Goal: Task Accomplishment & Management: Use online tool/utility

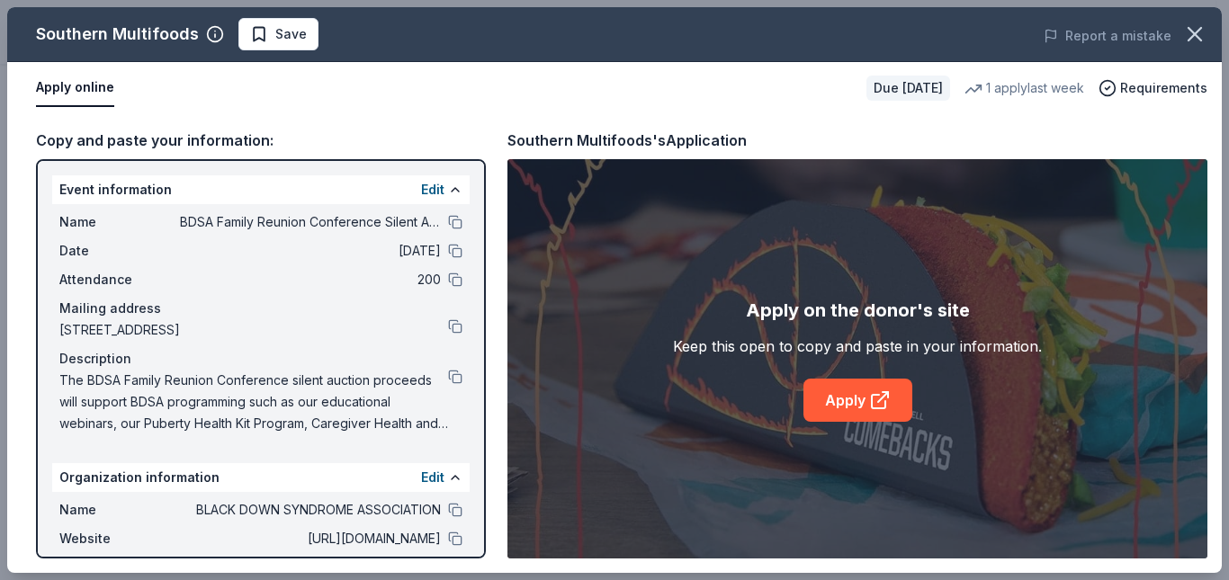
scroll to position [489, 0]
click at [301, 41] on span "Save" at bounding box center [290, 34] width 31 height 22
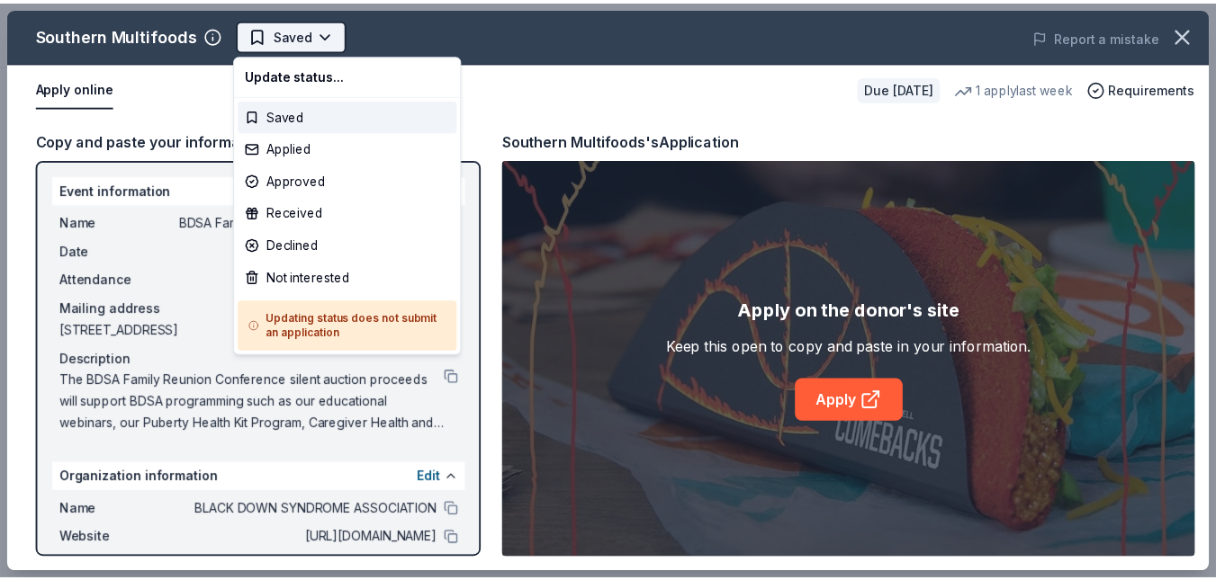
scroll to position [0, 0]
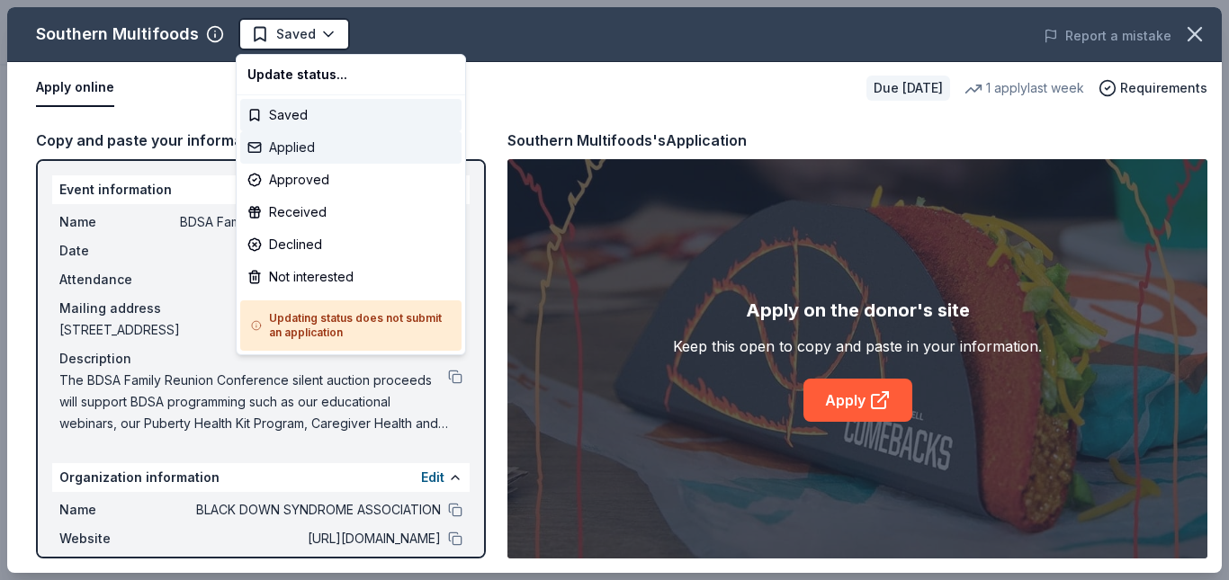
click at [302, 156] on div "Applied" at bounding box center [350, 147] width 221 height 32
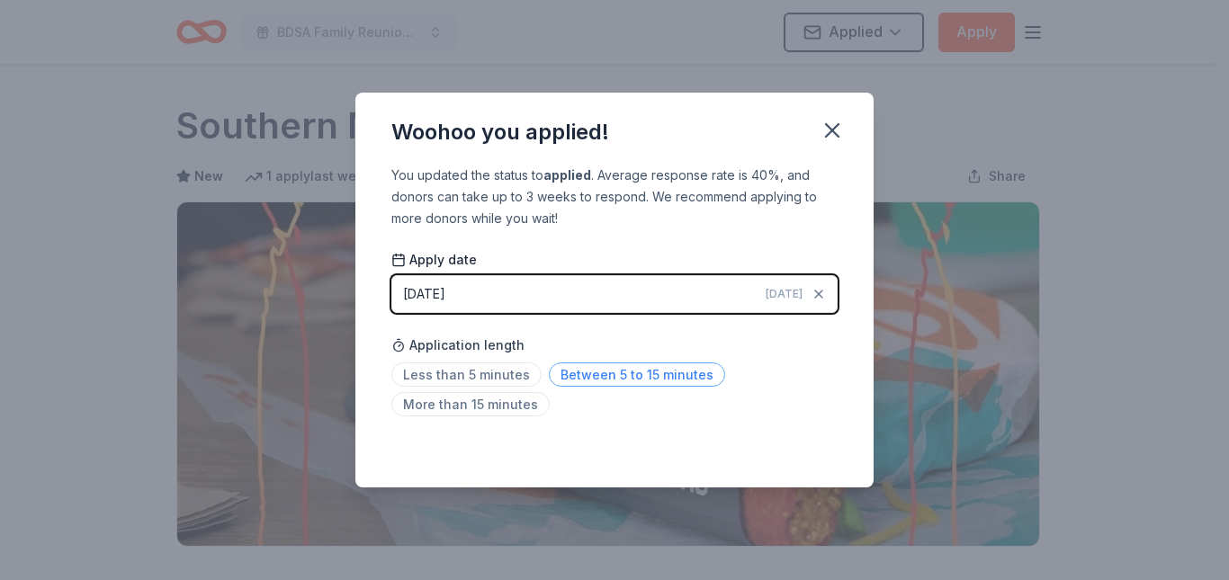
click at [593, 379] on span "Between 5 to 15 minutes" at bounding box center [637, 375] width 176 height 24
click at [839, 126] on icon "button" at bounding box center [832, 130] width 25 height 25
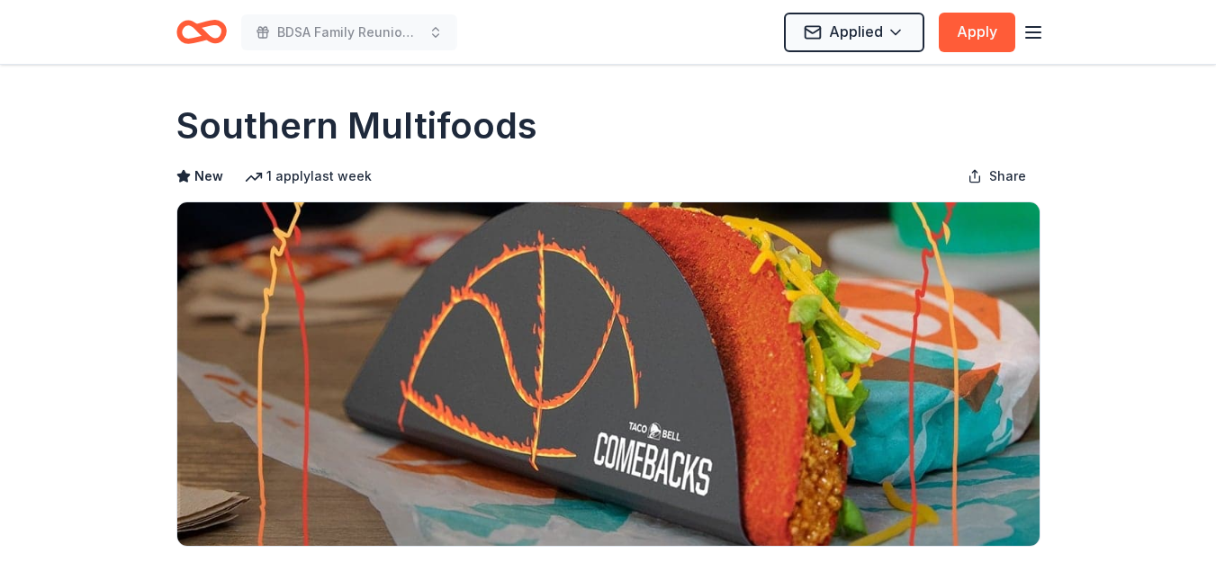
click at [195, 33] on icon "Home" at bounding box center [201, 32] width 50 height 42
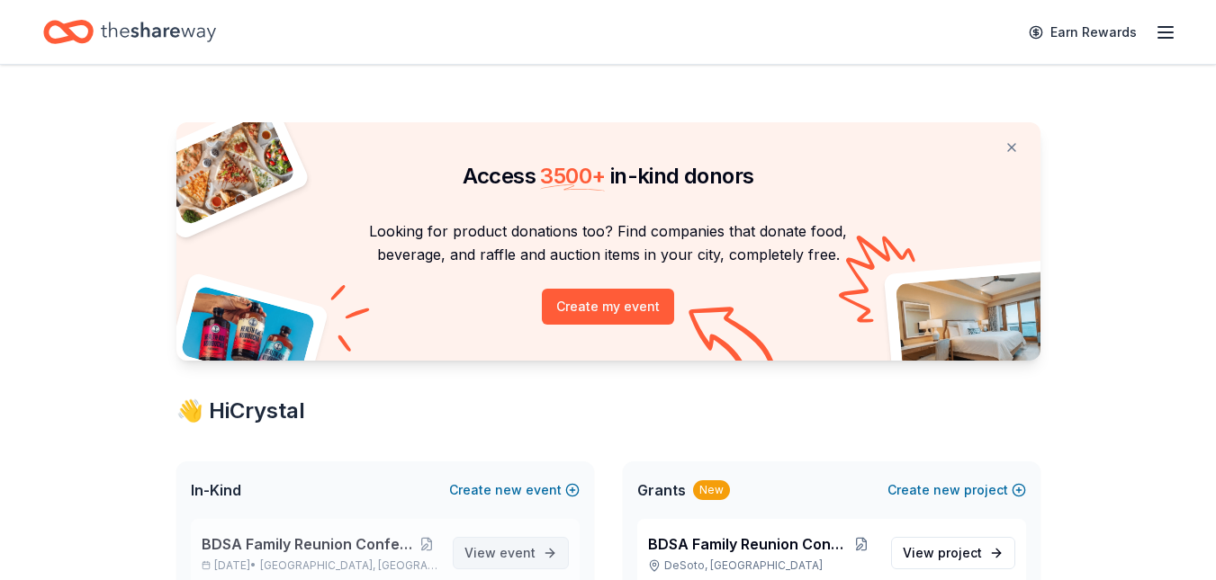
click at [507, 550] on span "event" at bounding box center [517, 552] width 36 height 15
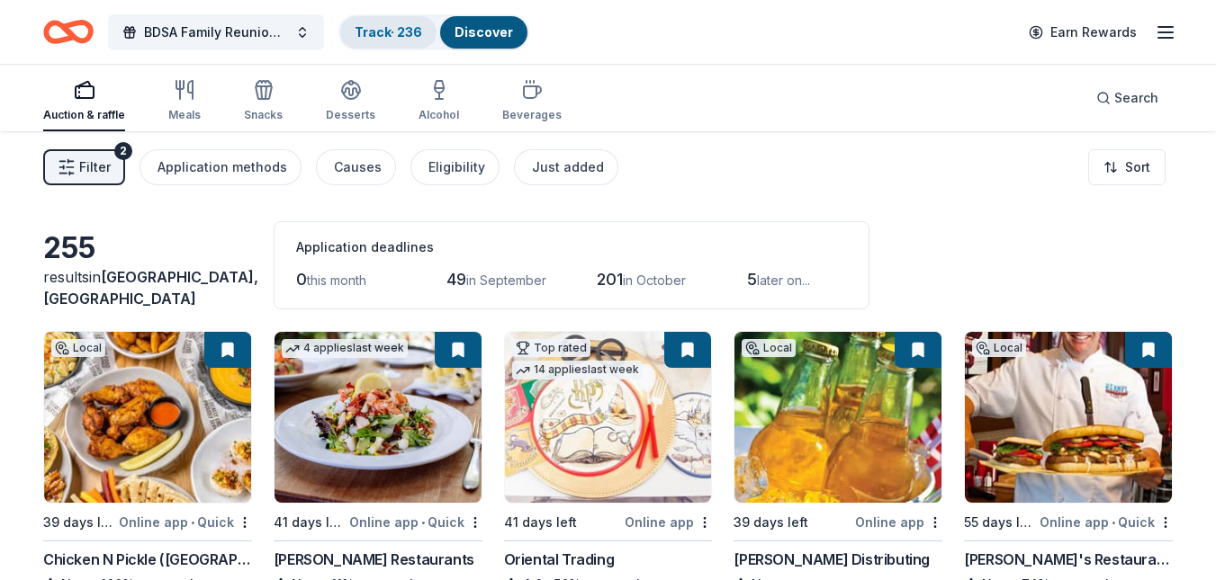
click at [391, 37] on link "Track · 236" at bounding box center [388, 31] width 67 height 15
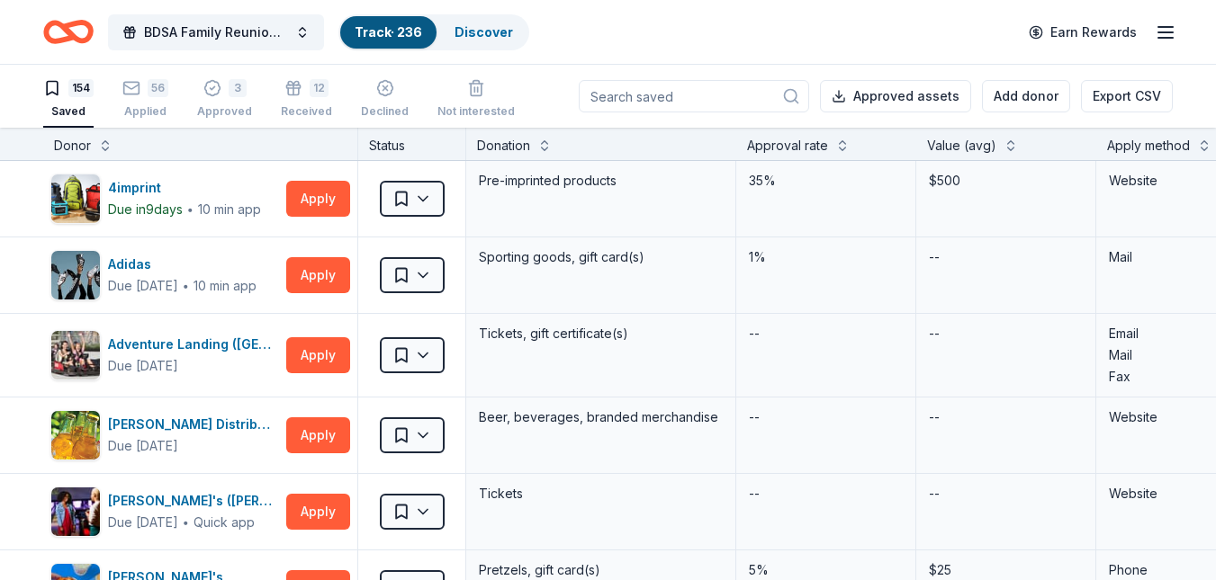
scroll to position [1, 0]
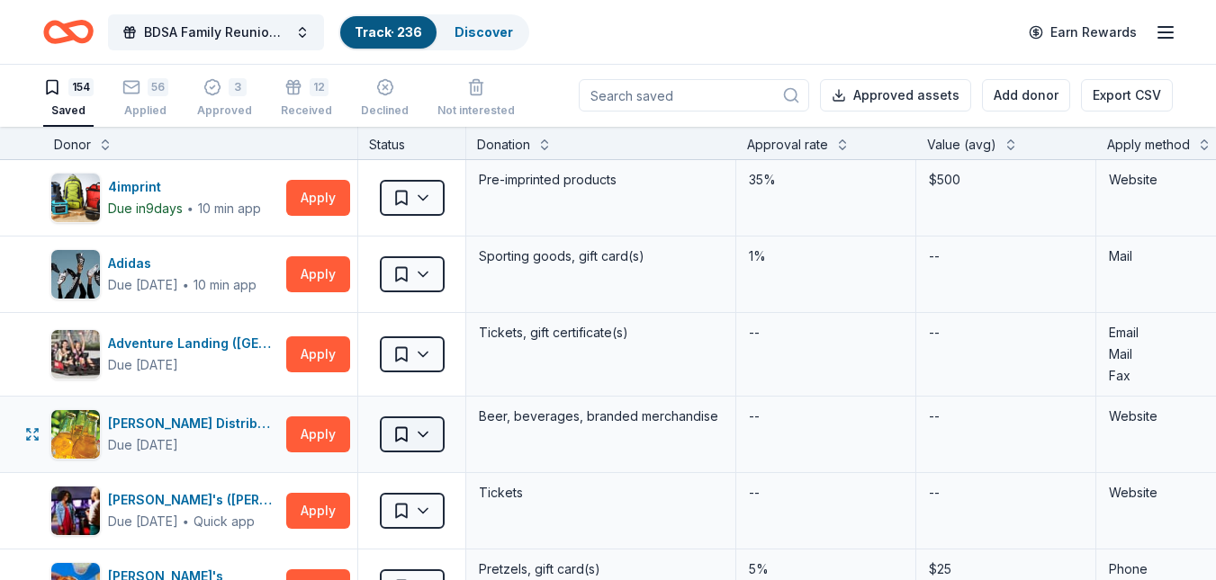
click at [430, 433] on html "BDSA Family Reunion Conference Silent Auction Track · 236 Discover Earn Rewards…" at bounding box center [608, 289] width 1216 height 580
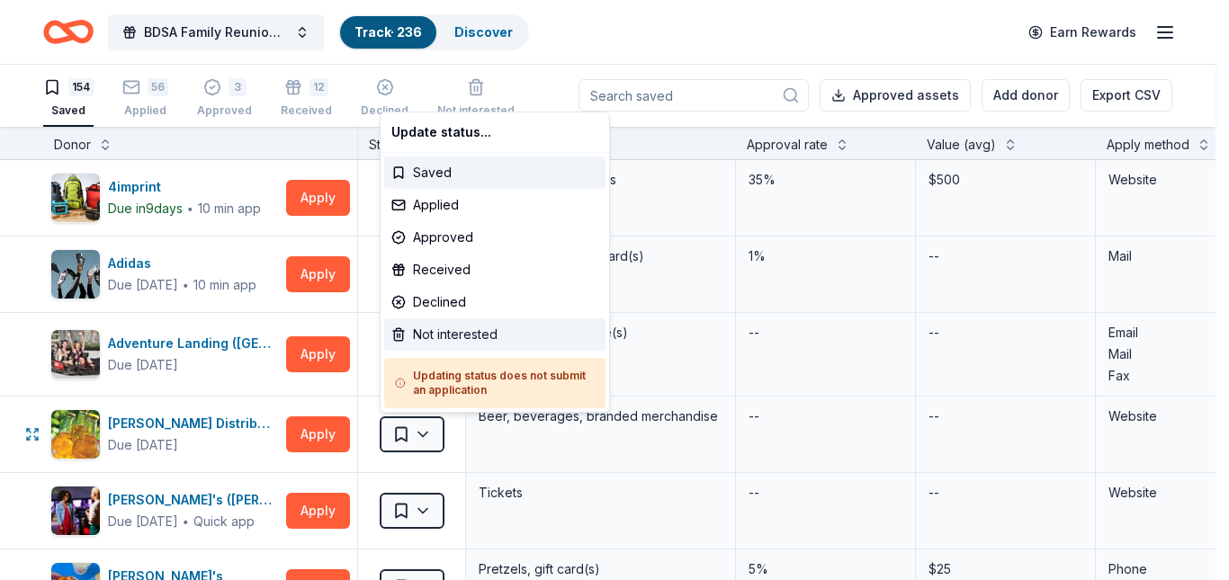
click at [438, 329] on div "Not interested" at bounding box center [494, 335] width 221 height 32
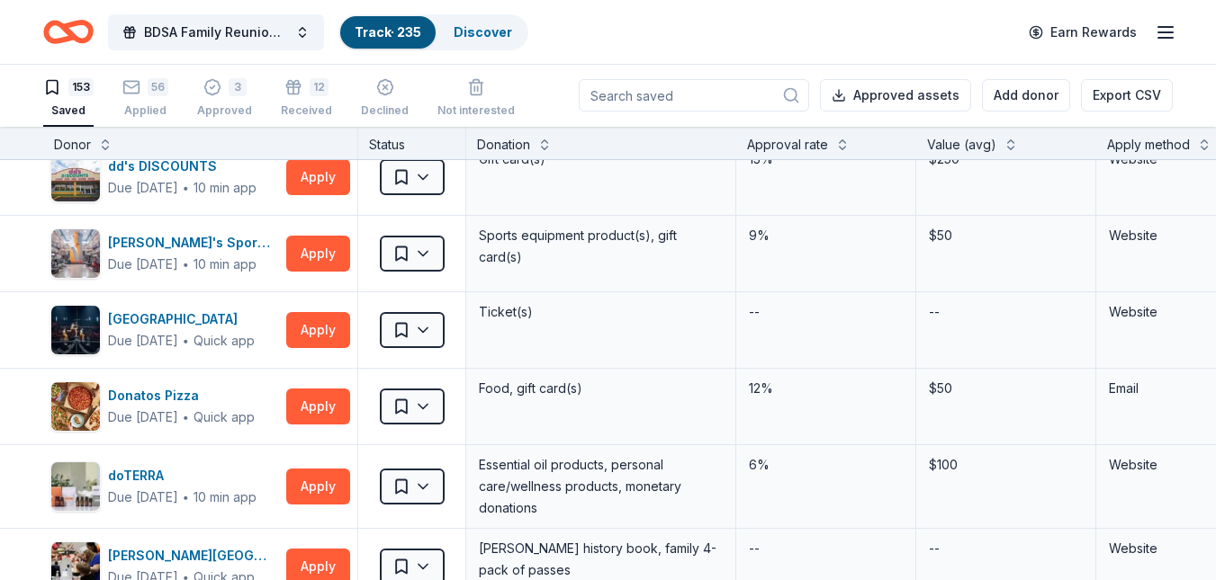
scroll to position [2282, 0]
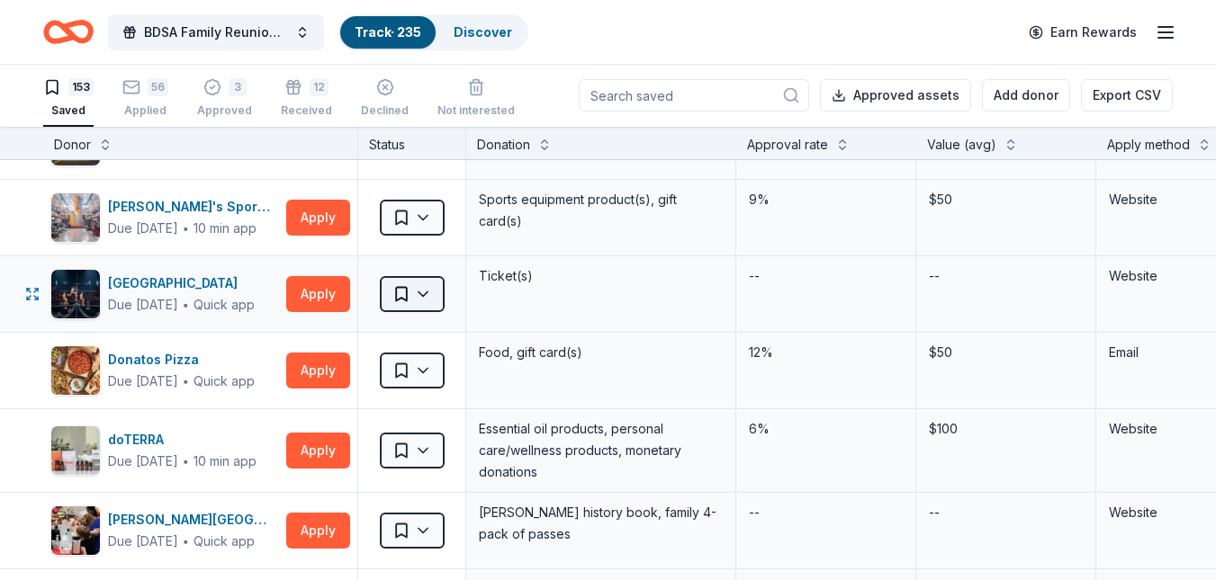
click at [421, 297] on html "BDSA Family Reunion Conference Silent Auction Track · 235 Discover Earn Rewards…" at bounding box center [608, 289] width 1216 height 580
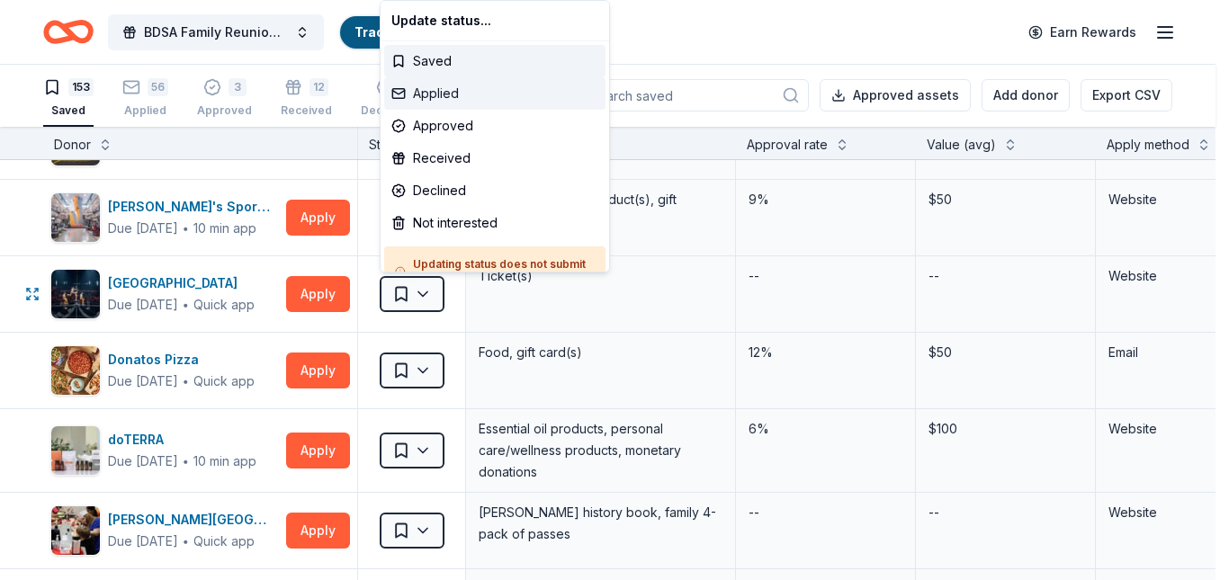
click at [427, 95] on div "Applied" at bounding box center [494, 93] width 221 height 32
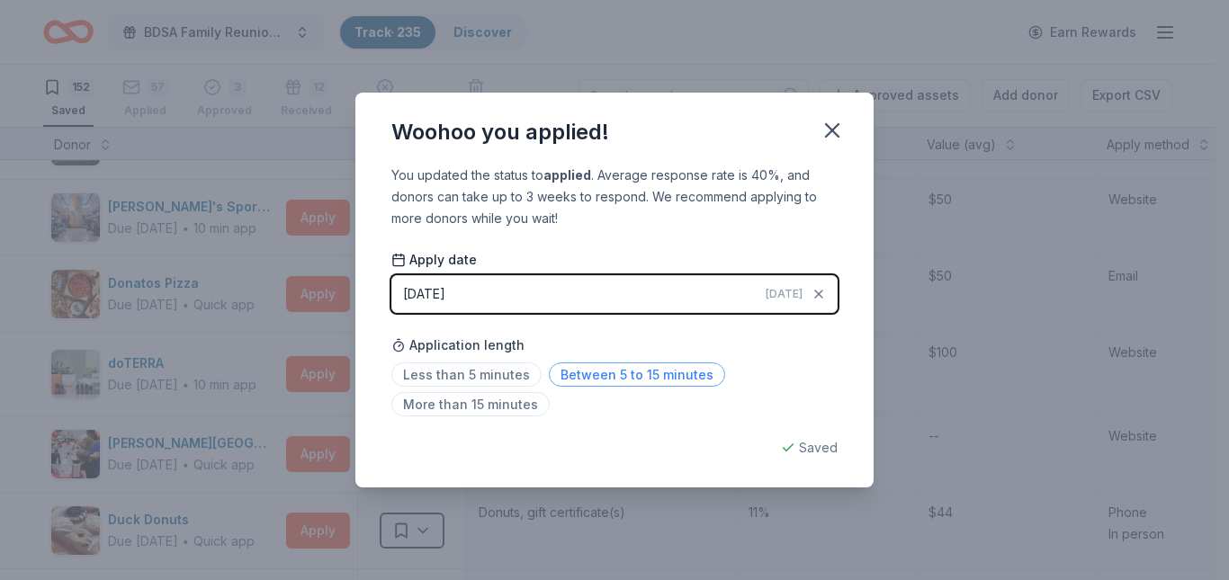
click at [564, 380] on span "Between 5 to 15 minutes" at bounding box center [637, 375] width 176 height 24
click at [831, 128] on icon "button" at bounding box center [832, 130] width 13 height 13
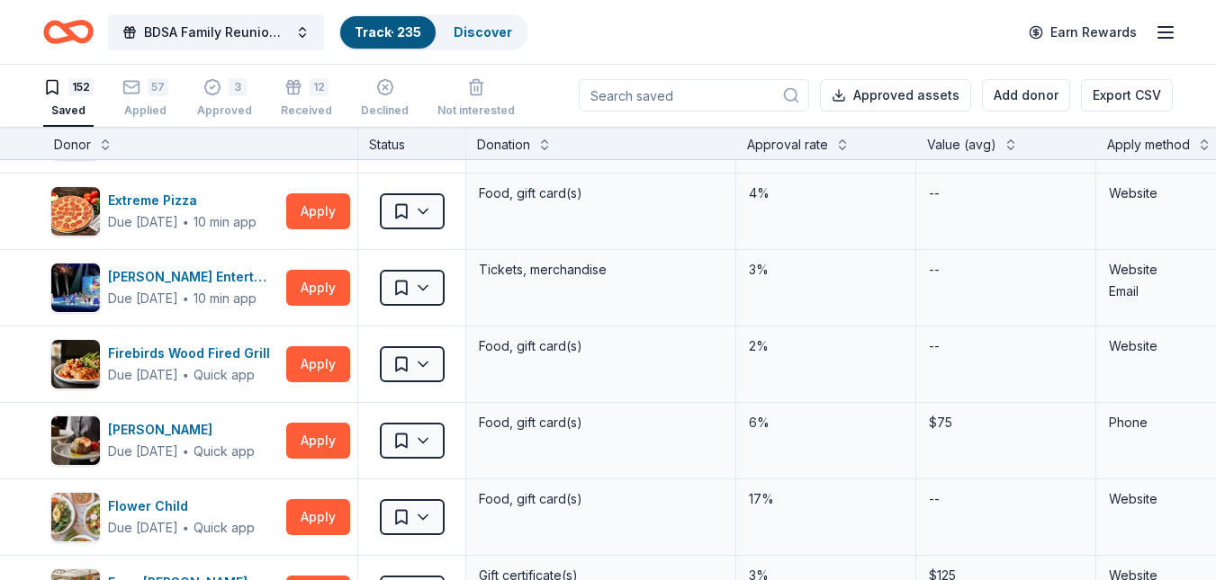
scroll to position [2913, 0]
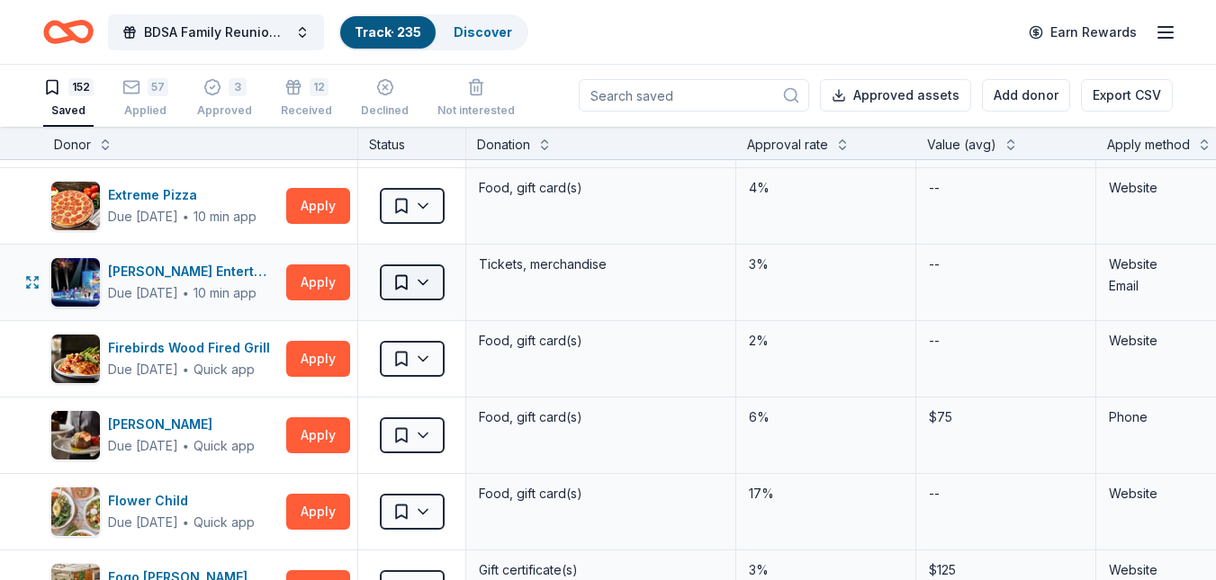
click at [427, 283] on html "BDSA Family Reunion Conference Silent Auction Track · 235 Discover Earn Rewards…" at bounding box center [608, 289] width 1216 height 580
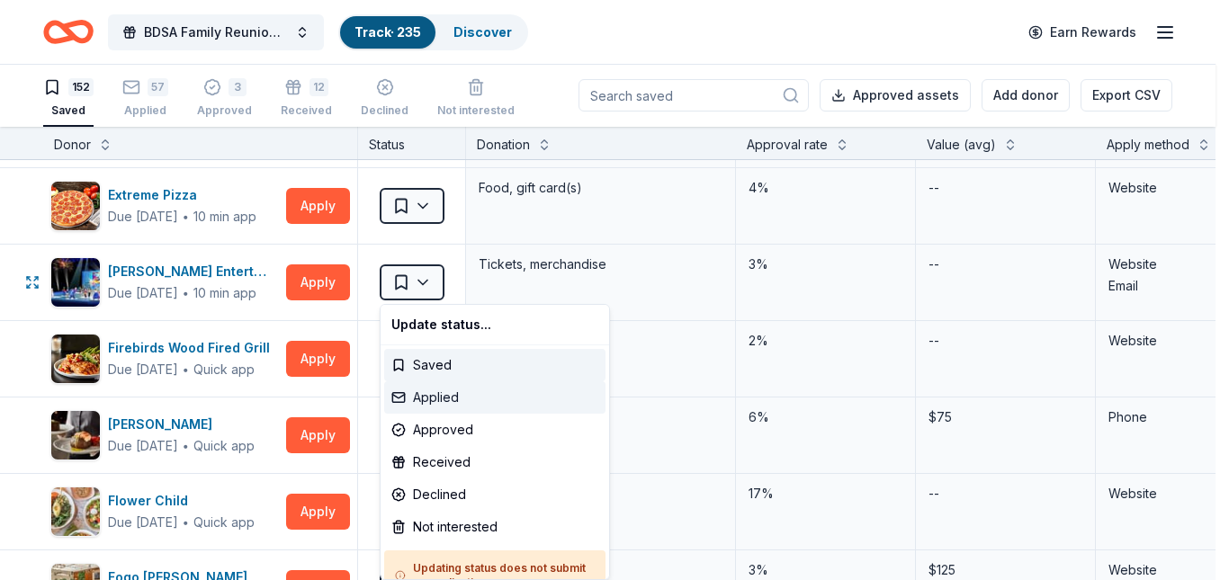
click at [442, 394] on div "Applied" at bounding box center [494, 398] width 221 height 32
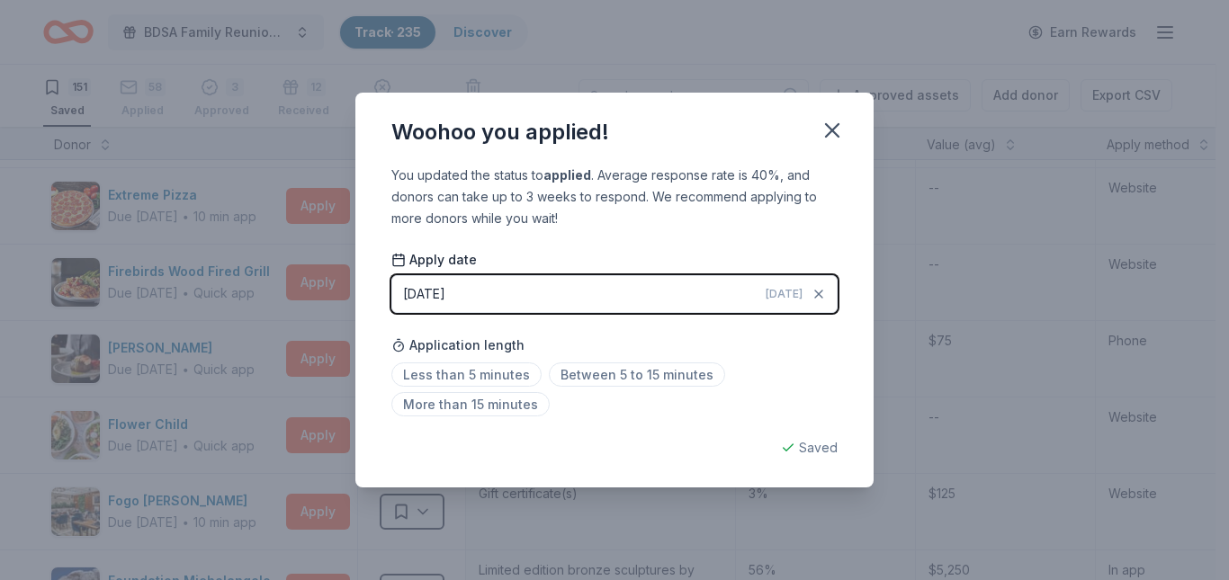
click at [594, 378] on span "Between 5 to 15 minutes" at bounding box center [637, 375] width 176 height 24
click at [1214, 561] on div "Woohoo you applied! You updated the status to applied . Average response rate i…" at bounding box center [614, 290] width 1229 height 580
click at [833, 128] on icon "button" at bounding box center [832, 130] width 13 height 13
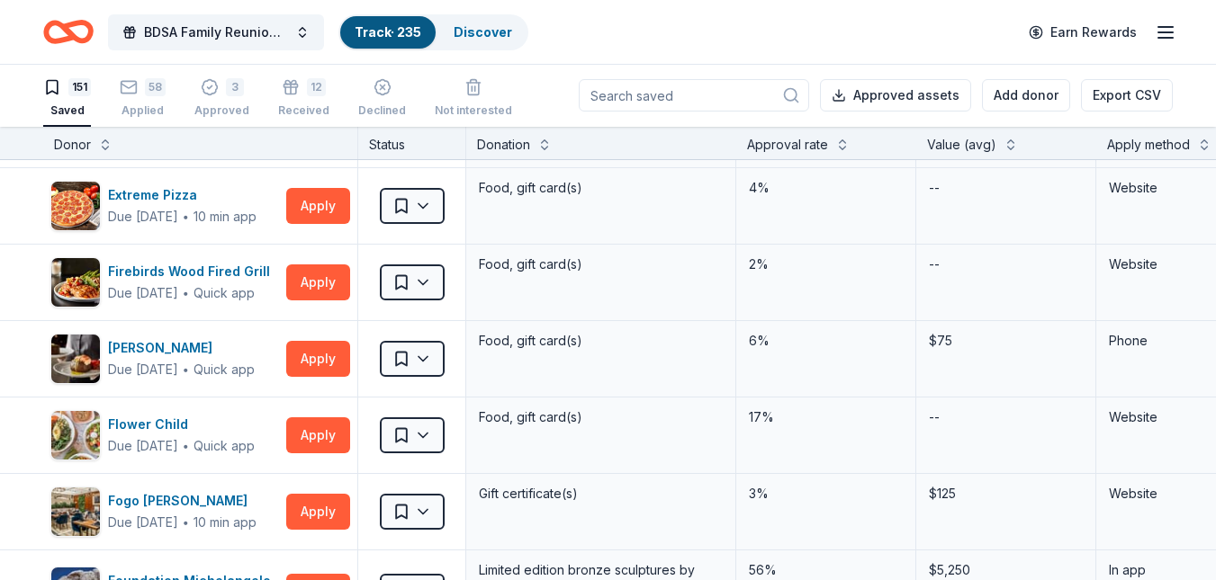
click at [833, 126] on div "Approved assets Add donor Export CSV" at bounding box center [876, 95] width 594 height 63
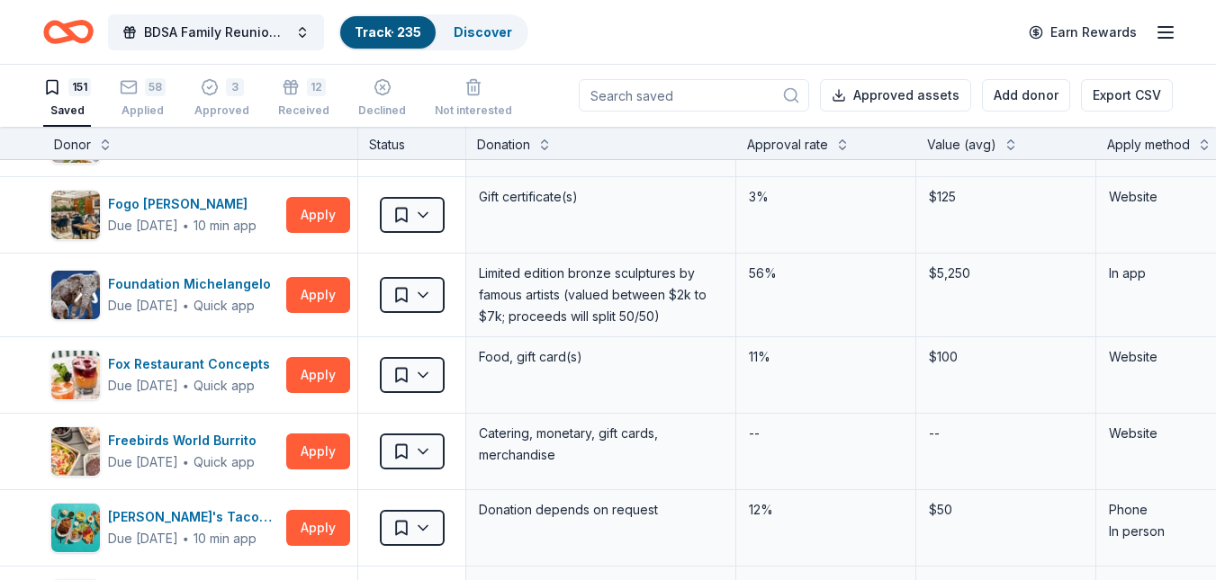
scroll to position [3224, 0]
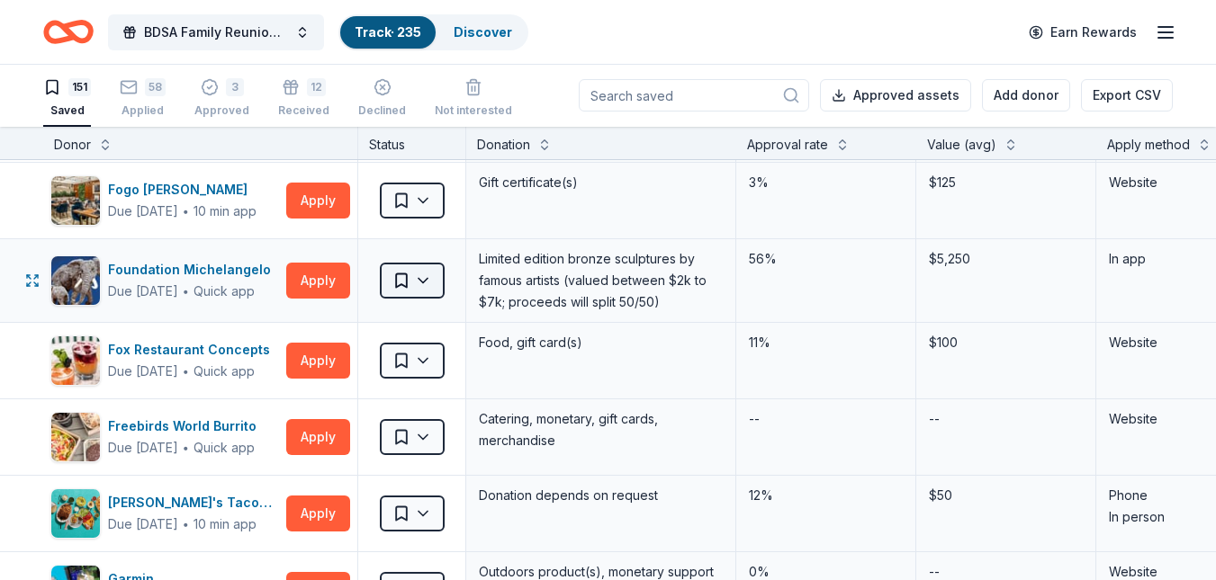
click at [434, 283] on html "BDSA Family Reunion Conference Silent Auction Track · 235 Discover Earn Rewards…" at bounding box center [608, 289] width 1216 height 580
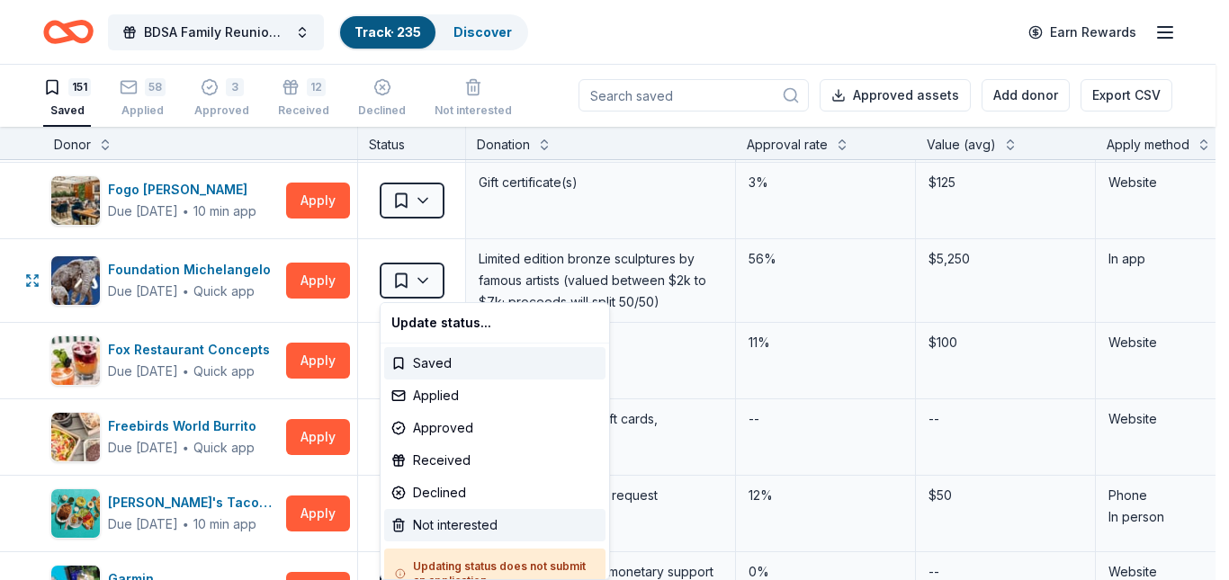
click at [442, 532] on div "Not interested" at bounding box center [494, 525] width 221 height 32
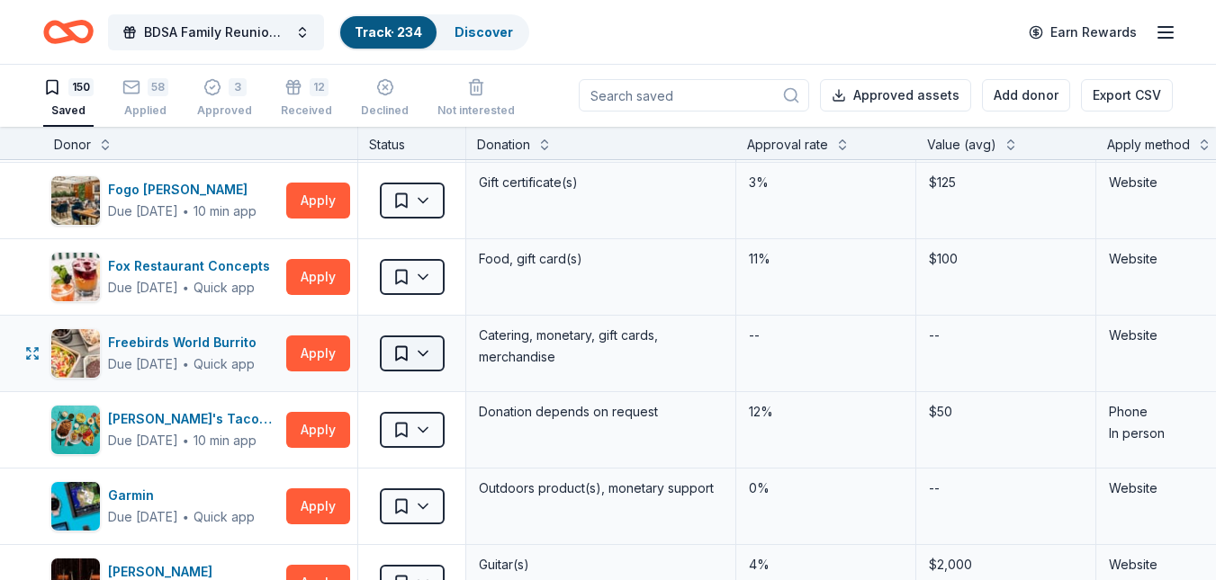
click at [426, 353] on html "BDSA Family Reunion Conference Silent Auction Track · 234 Discover Earn Rewards…" at bounding box center [608, 289] width 1216 height 580
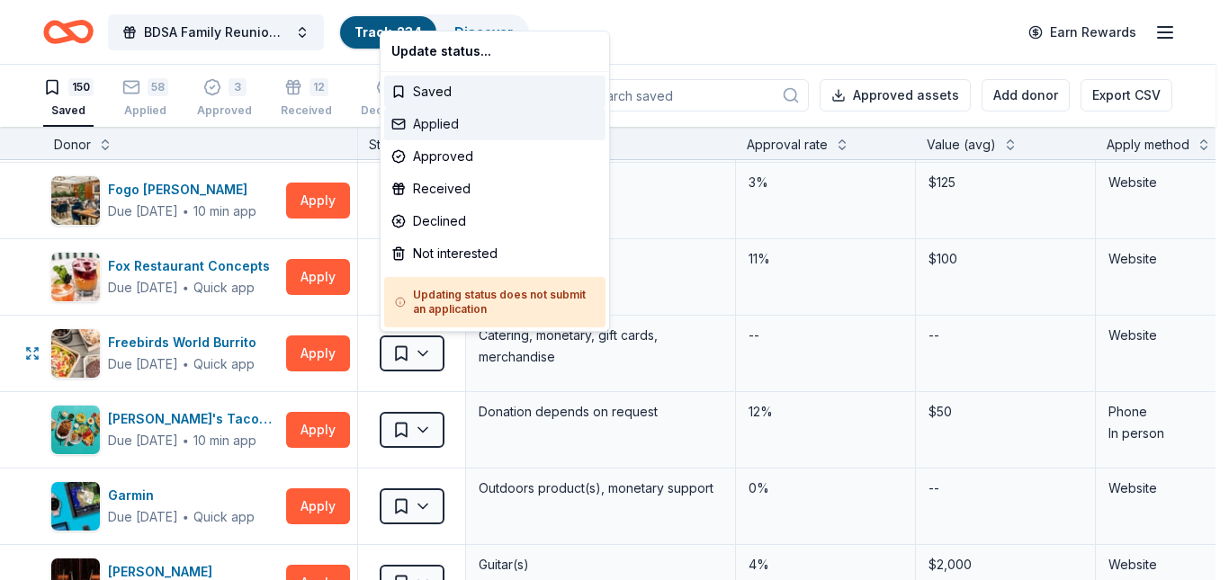
click at [435, 130] on div "Applied" at bounding box center [494, 124] width 221 height 32
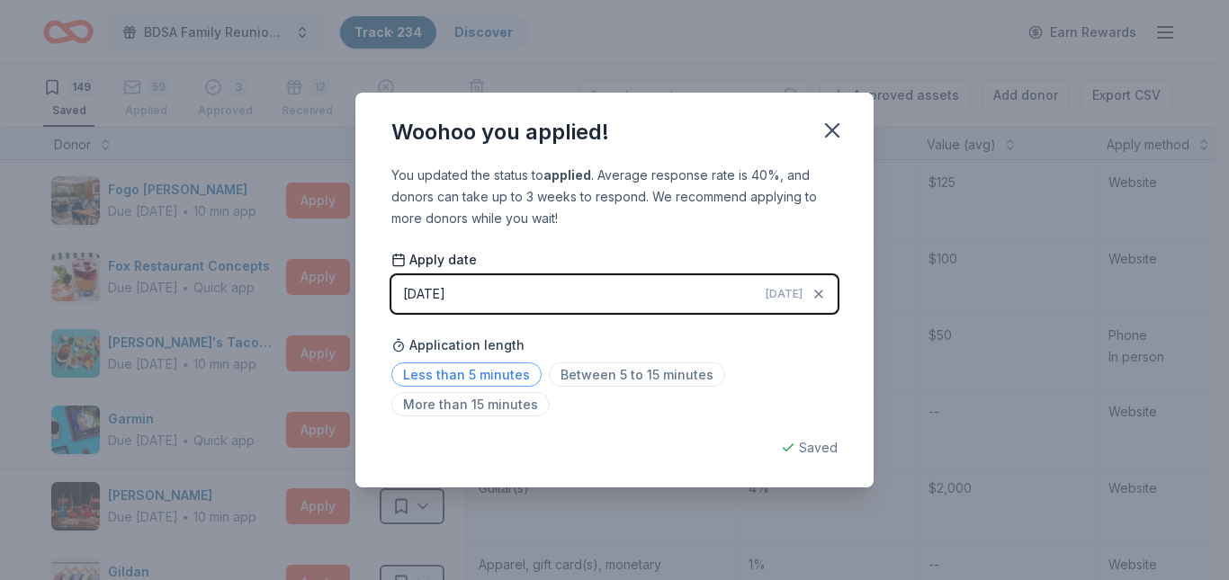
click at [494, 375] on span "Less than 5 minutes" at bounding box center [466, 375] width 150 height 24
click at [510, 518] on div "Woohoo you applied! You updated the status to applied . Average response rate i…" at bounding box center [614, 290] width 1229 height 580
click at [830, 126] on icon "button" at bounding box center [832, 130] width 13 height 13
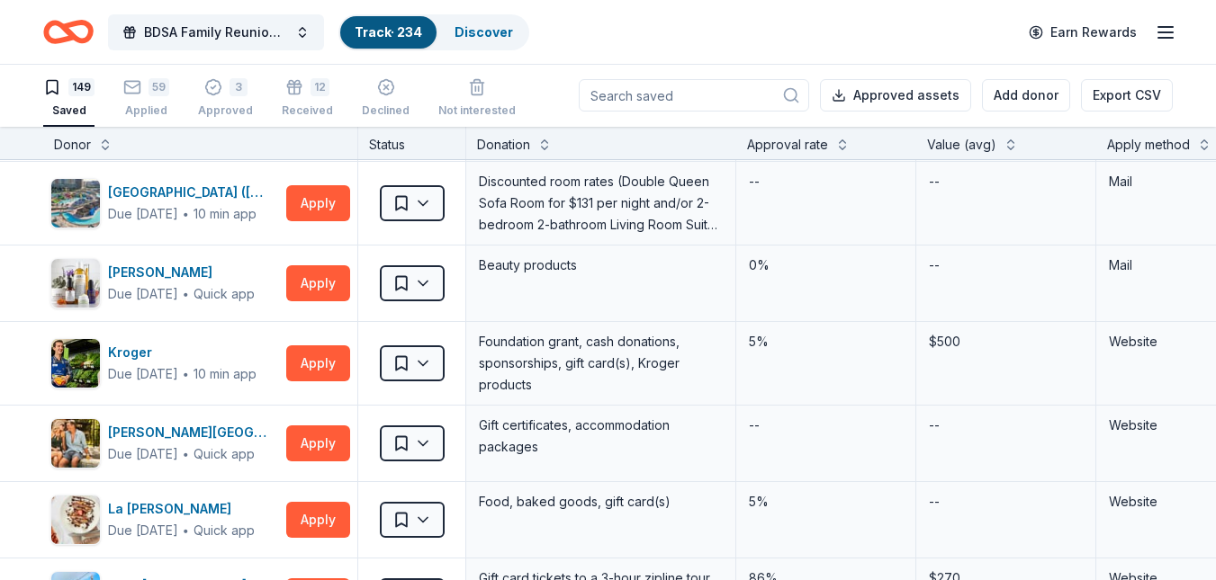
scroll to position [5059, 0]
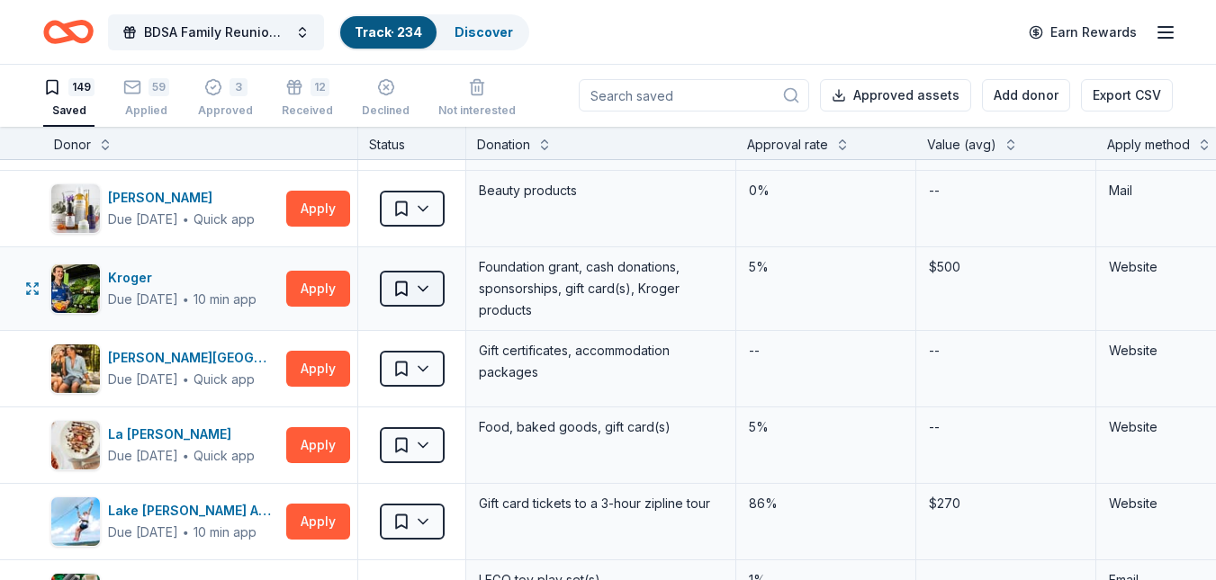
click at [422, 289] on html "BDSA Family Reunion Conference Silent Auction Track · 234 Discover Earn Rewards…" at bounding box center [608, 289] width 1216 height 580
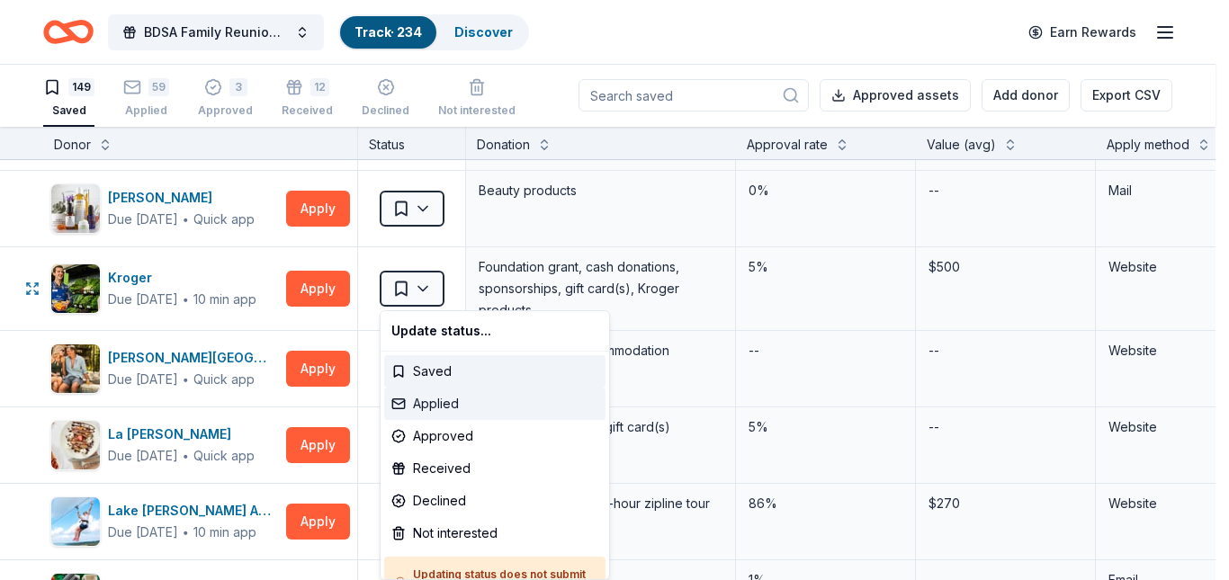
click at [446, 399] on div "Applied" at bounding box center [494, 404] width 221 height 32
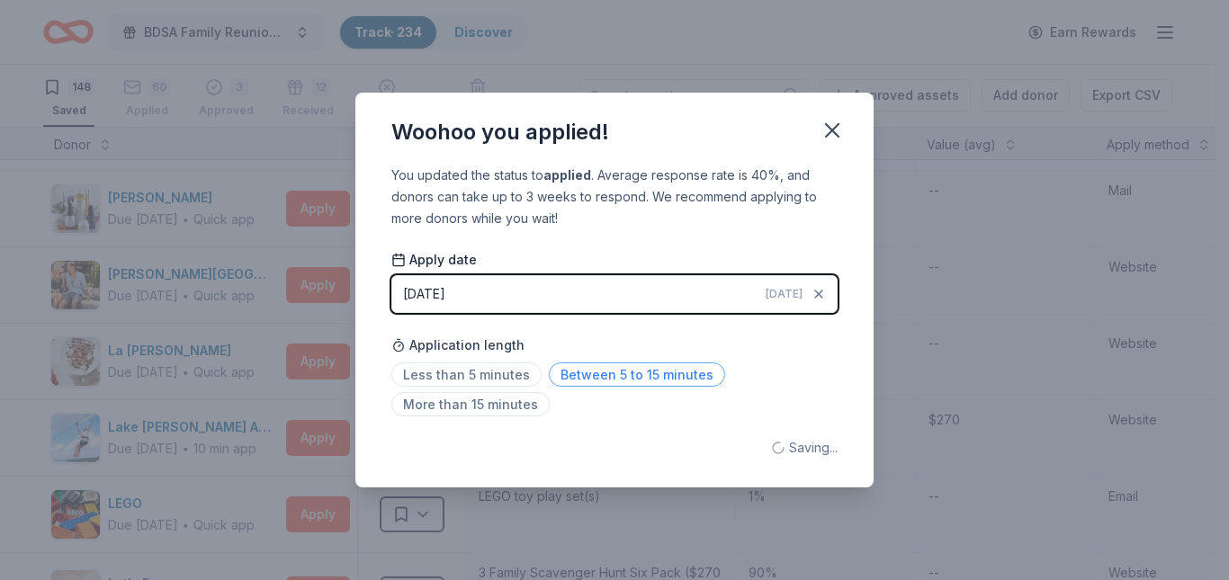
click at [591, 373] on span "Between 5 to 15 minutes" at bounding box center [637, 375] width 176 height 24
click at [832, 136] on icon "button" at bounding box center [832, 130] width 25 height 25
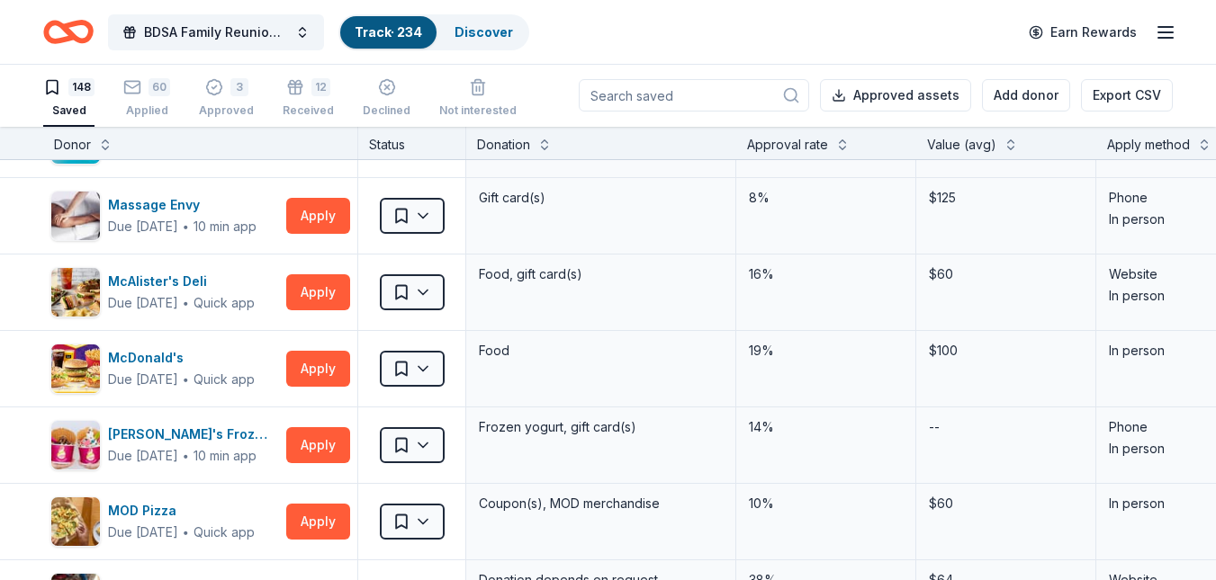
scroll to position [5707, 0]
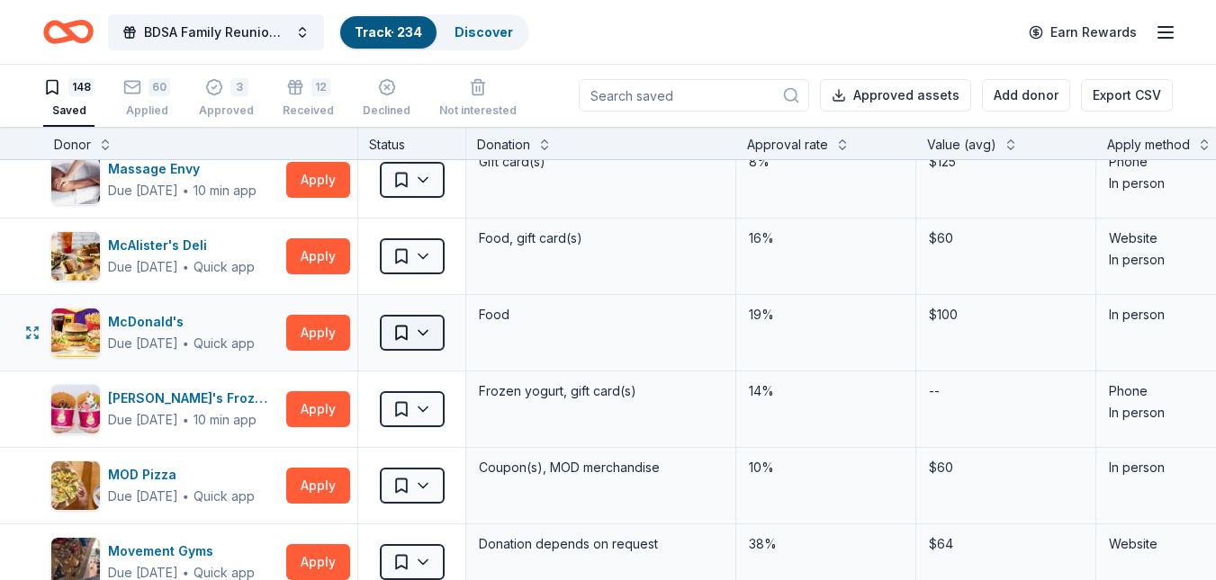
click at [426, 337] on html "BDSA Family Reunion Conference Silent Auction Track · 234 Discover Earn Rewards…" at bounding box center [608, 289] width 1216 height 580
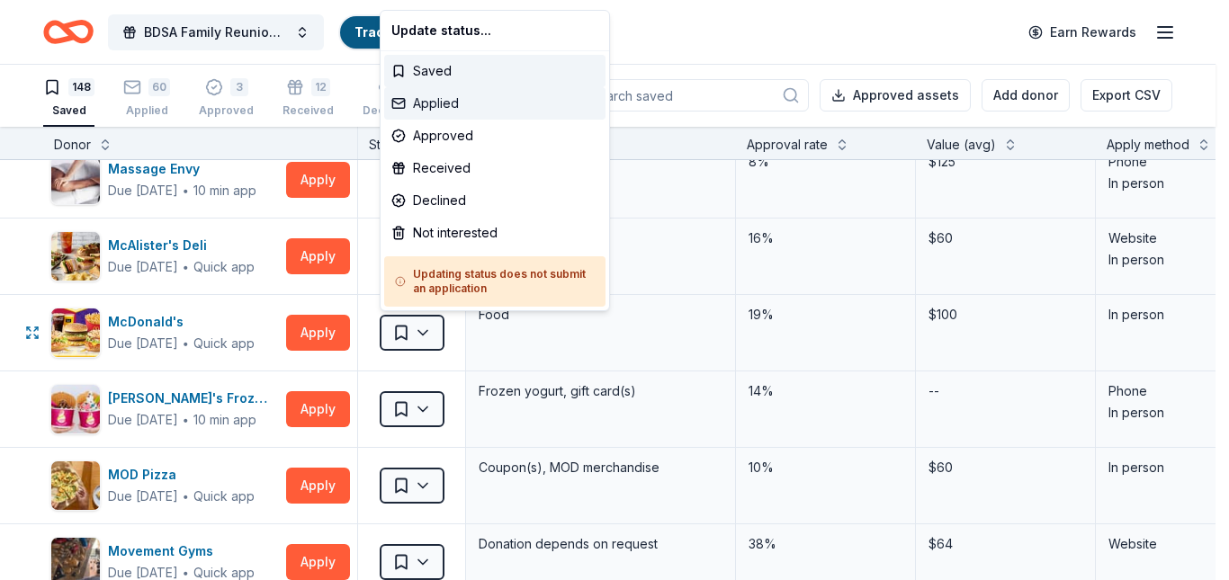
click at [451, 103] on div "Applied" at bounding box center [494, 103] width 221 height 32
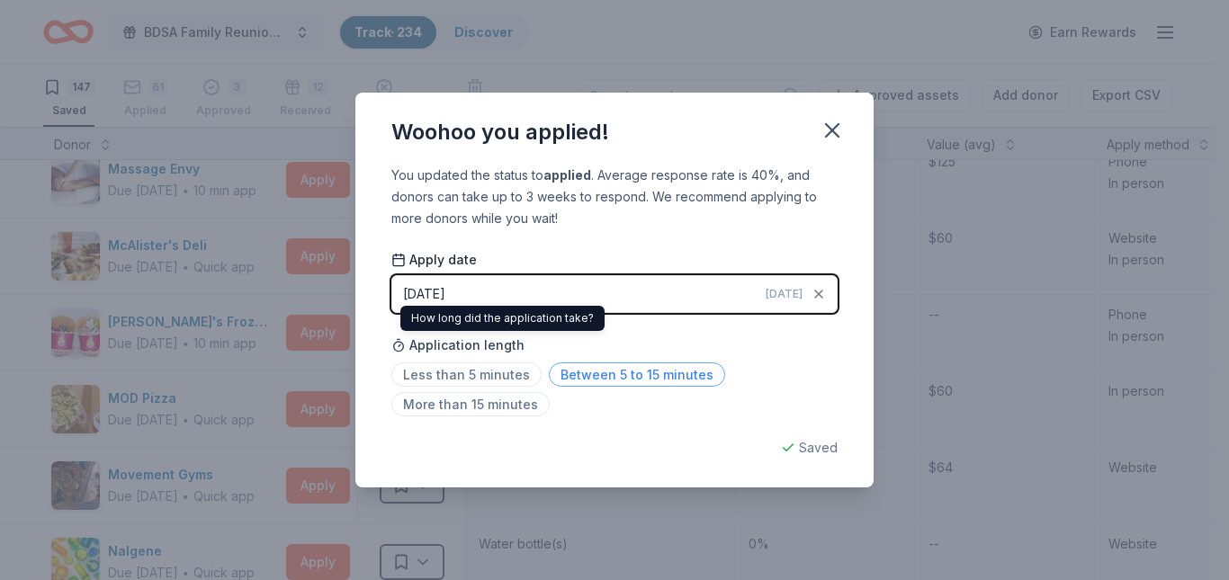
click at [557, 378] on span "Between 5 to 15 minutes" at bounding box center [637, 375] width 176 height 24
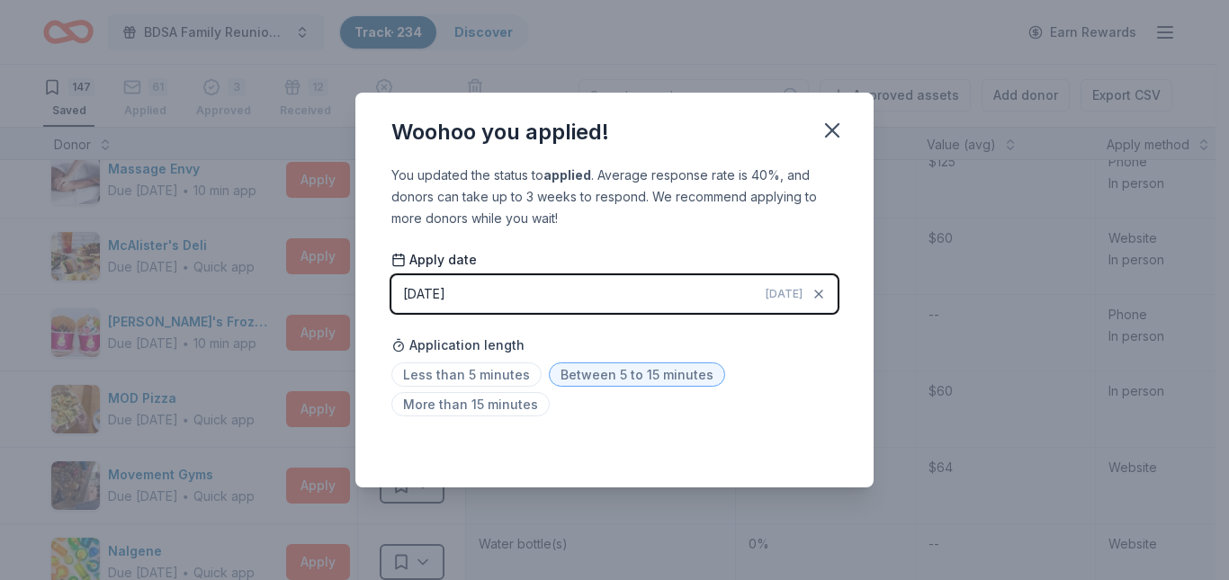
click at [832, 135] on icon "button" at bounding box center [832, 130] width 25 height 25
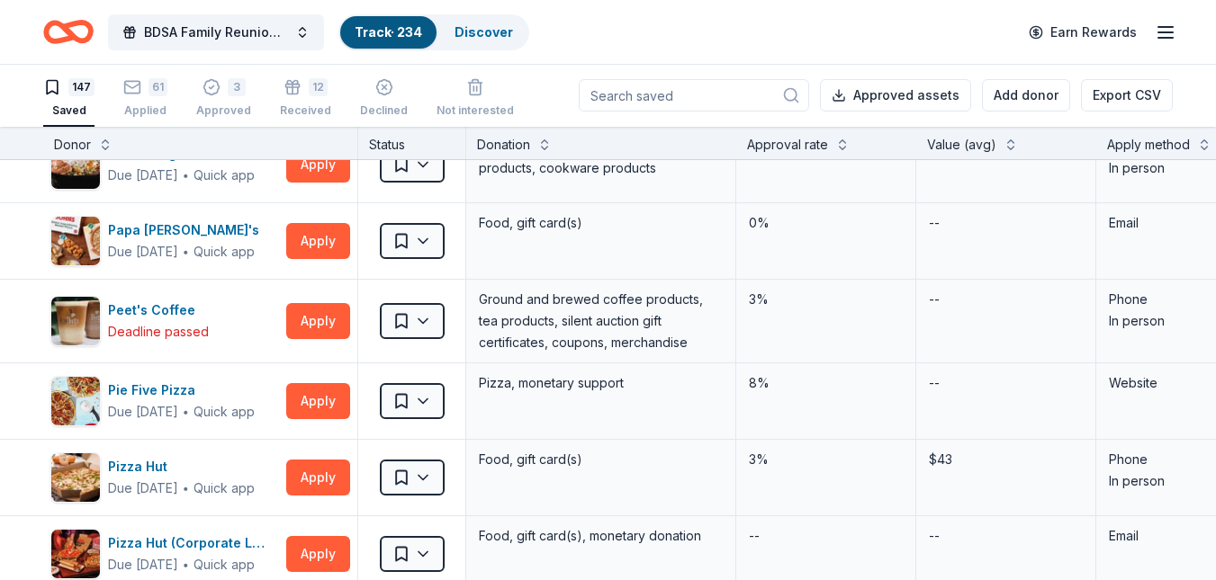
scroll to position [6570, 0]
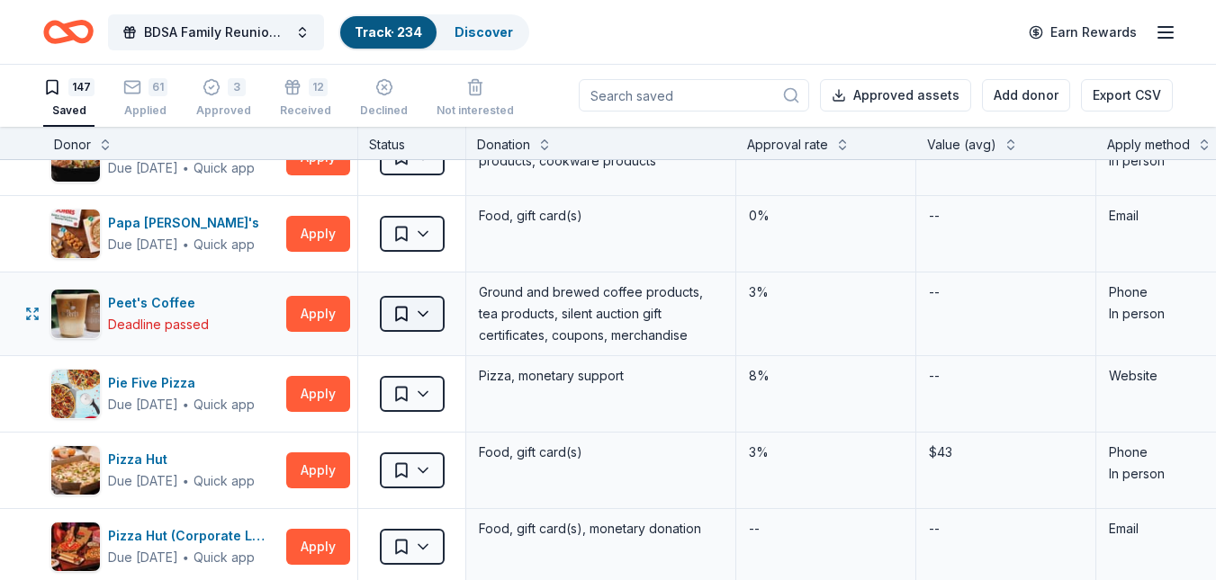
click at [425, 315] on html "BDSA Family Reunion Conference Silent Auction Track · 234 Discover Earn Rewards…" at bounding box center [608, 289] width 1216 height 580
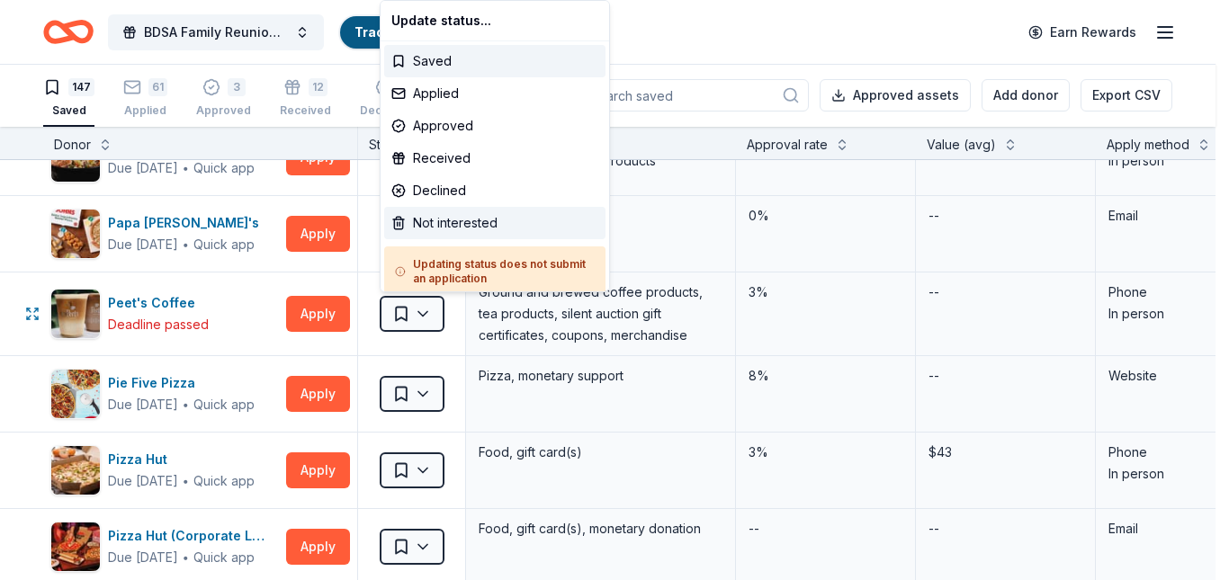
click at [408, 215] on div "Not interested" at bounding box center [494, 223] width 221 height 32
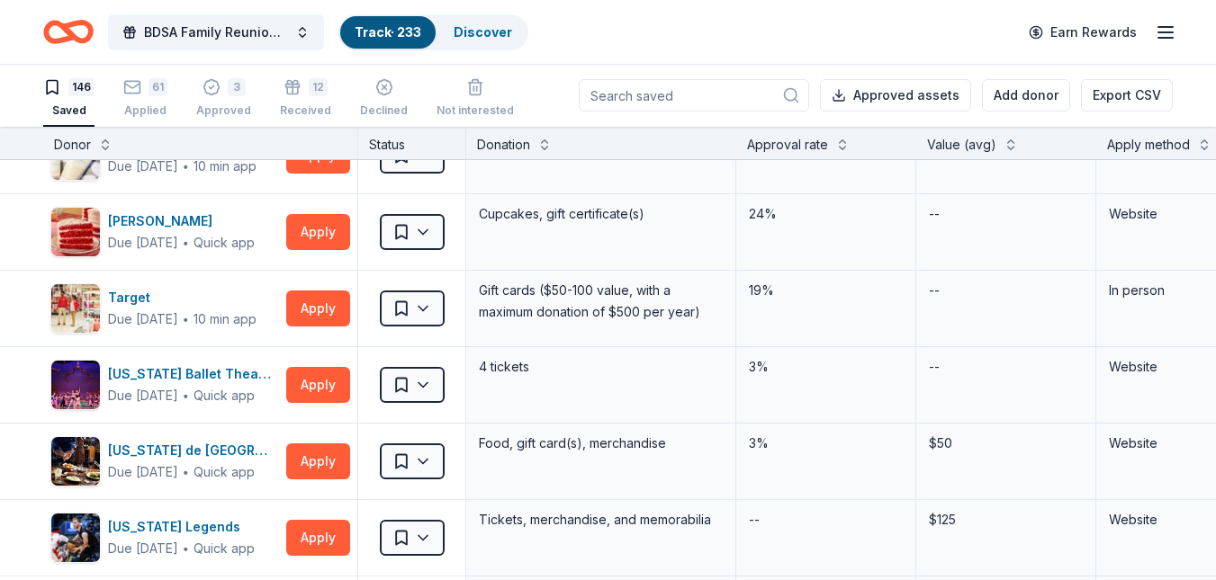
scroll to position [9101, 0]
